Goal: Communication & Community: Share content

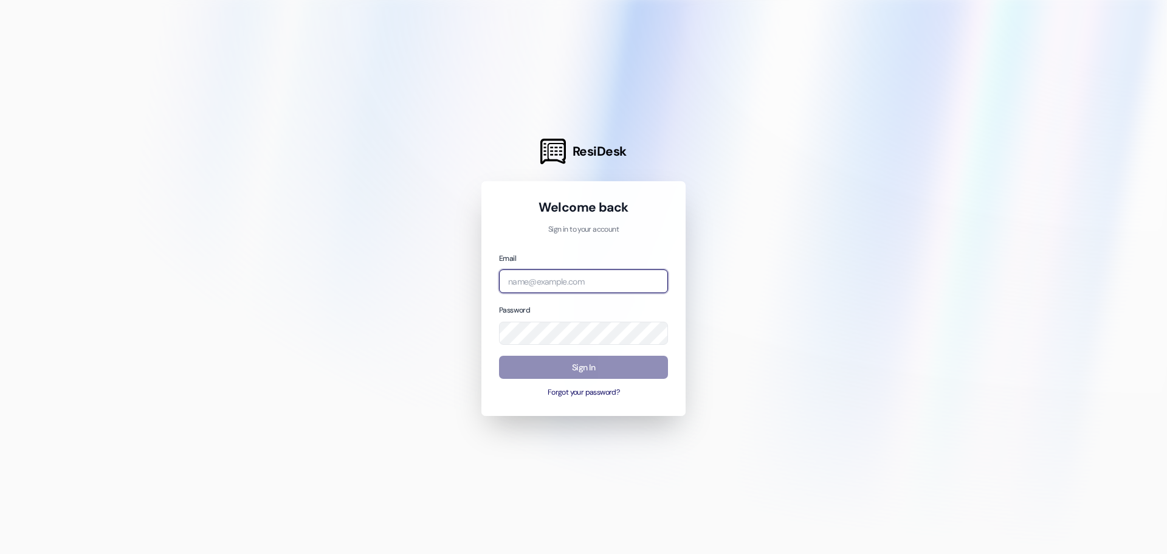
type input "[EMAIL_ADDRESS][DOMAIN_NAME]"
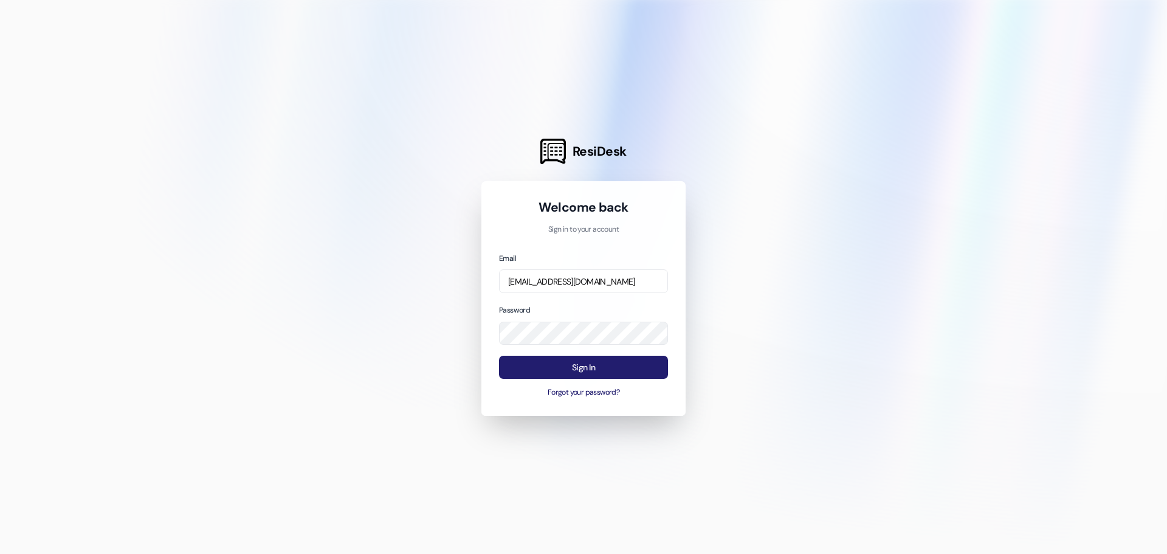
click at [578, 373] on button "Sign In" at bounding box center [583, 368] width 169 height 24
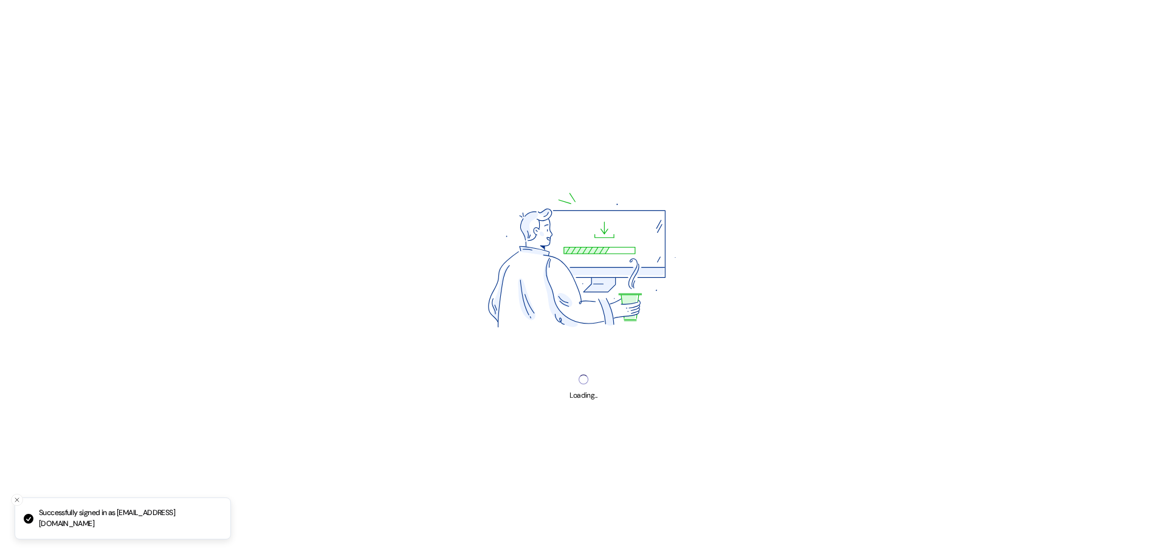
click at [578, 336] on div "Loading..." at bounding box center [583, 277] width 1167 height 554
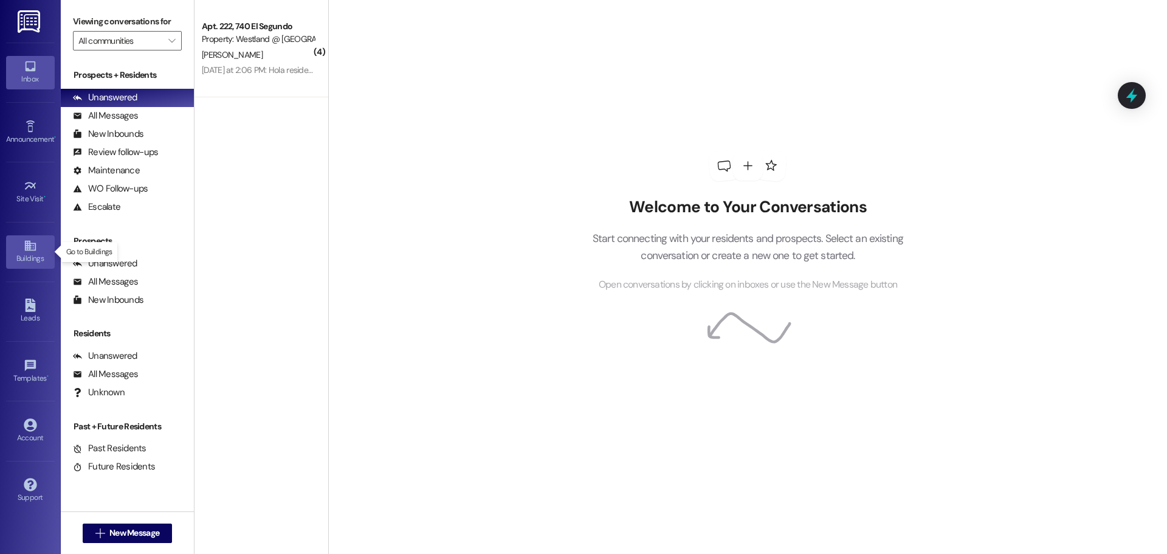
click at [31, 240] on icon at bounding box center [30, 245] width 13 height 13
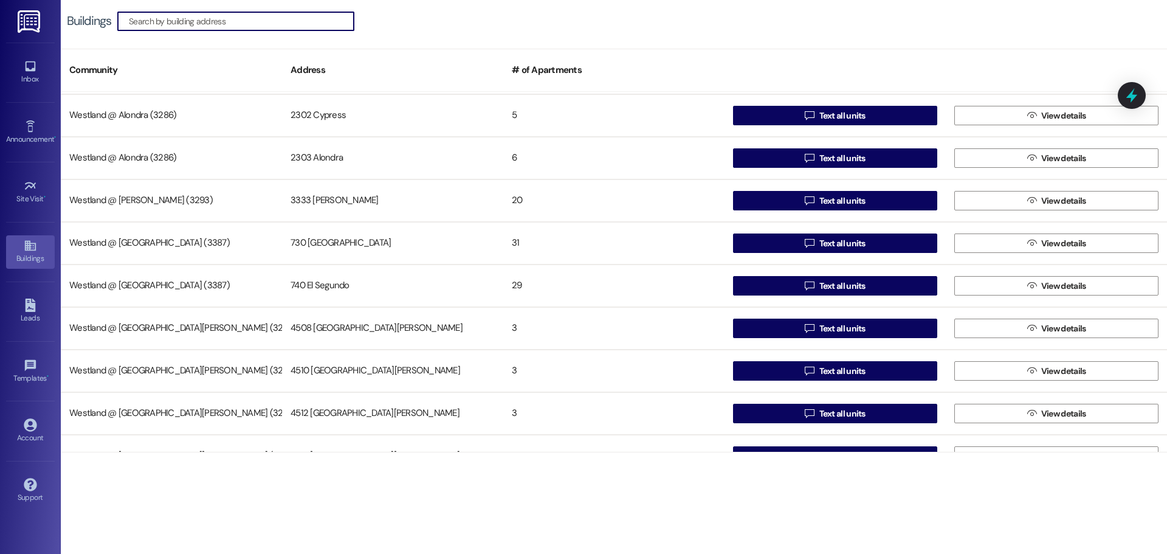
scroll to position [635, 0]
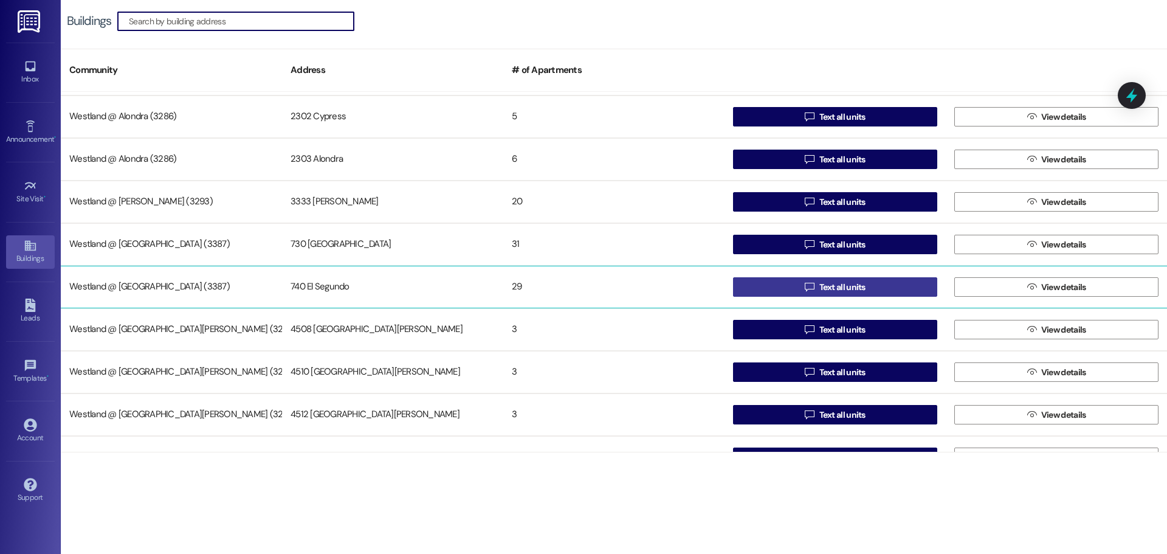
click at [843, 286] on span "Text all units" at bounding box center [842, 287] width 46 height 13
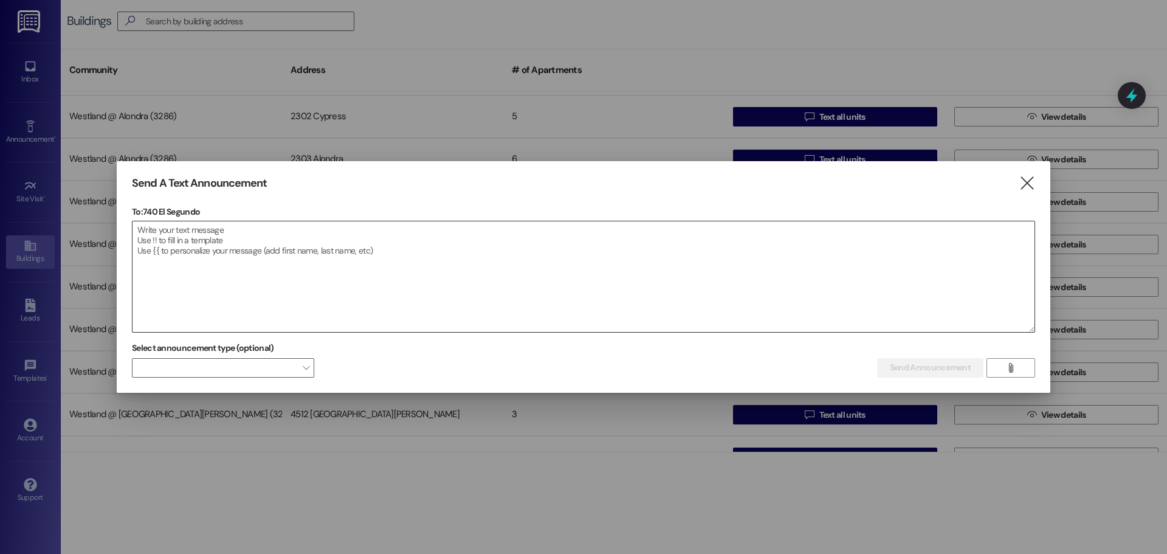
click at [150, 246] on textarea at bounding box center [584, 276] width 902 height 111
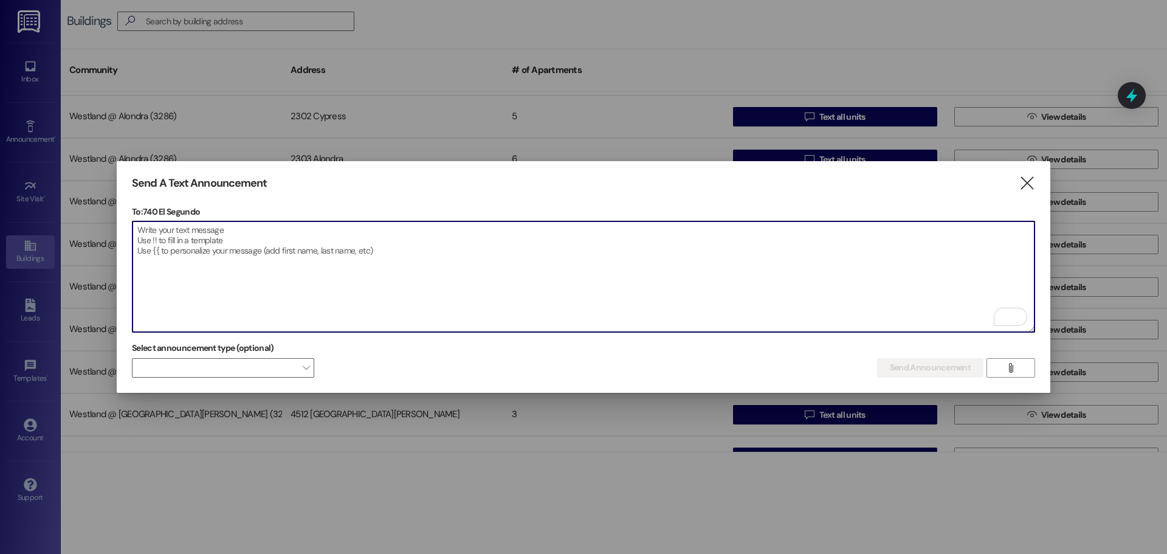
paste textarea "Dear Residents of [STREET_ADDRESS], Please be informed that [DATE][DATE], betwe…"
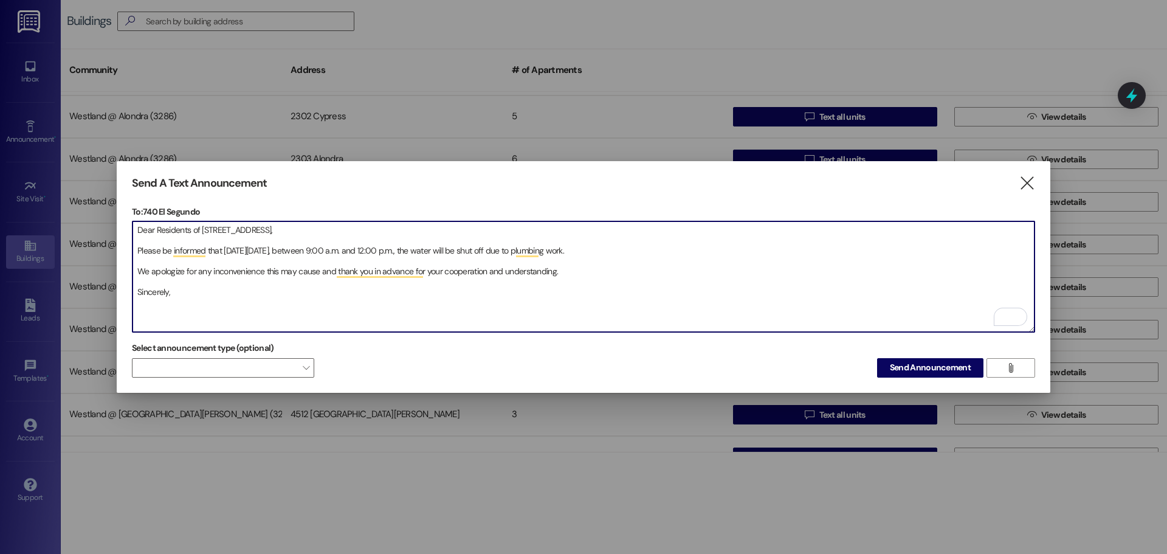
drag, startPoint x: 202, startPoint y: 291, endPoint x: 104, endPoint y: 219, distance: 121.7
click at [104, 219] on div "Send A Text Announcement  To: 740 El Segundo  Drop image file here Dear Resid…" at bounding box center [583, 277] width 1167 height 554
type textarea "Dear Residents of [STREET_ADDRESS], Please be informed that [DATE][DATE], betwe…"
click at [645, 291] on textarea "Dear Residents of [STREET_ADDRESS], Please be informed that [DATE][DATE], betwe…" at bounding box center [584, 276] width 902 height 111
click at [940, 365] on span "Send Announcement" at bounding box center [930, 367] width 81 height 13
